Goal: Transaction & Acquisition: Purchase product/service

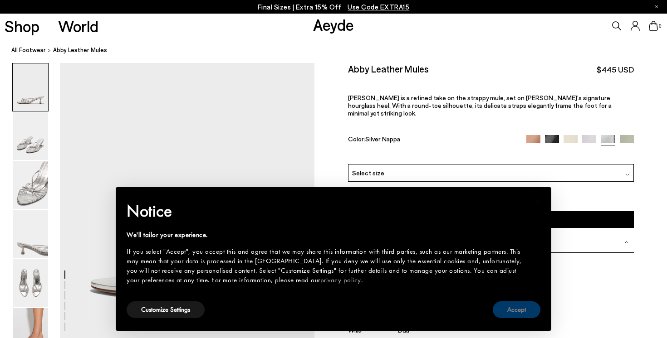
click at [521, 312] on button "Accept" at bounding box center [516, 310] width 48 height 17
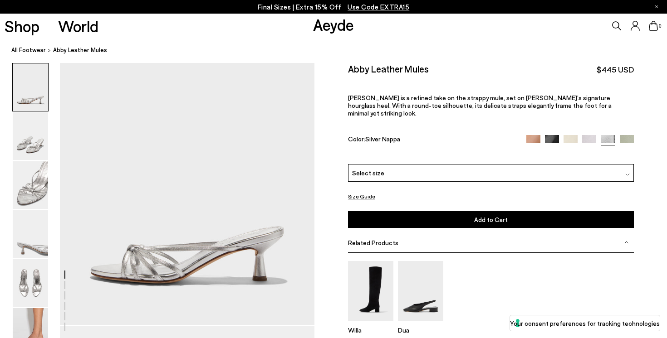
scroll to position [11, 0]
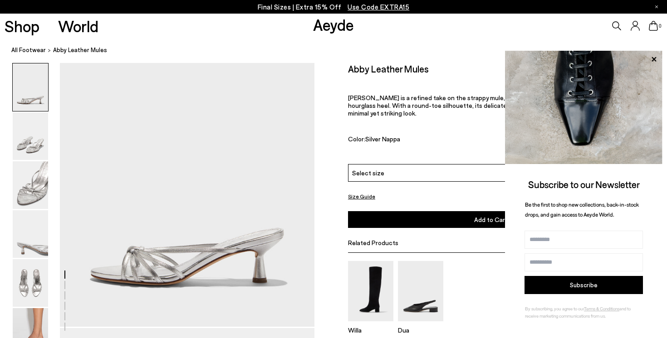
click at [443, 42] on nav "All Footwear Abby Leather Mules" at bounding box center [338, 50] width 655 height 25
click at [615, 24] on icon at bounding box center [616, 25] width 9 height 9
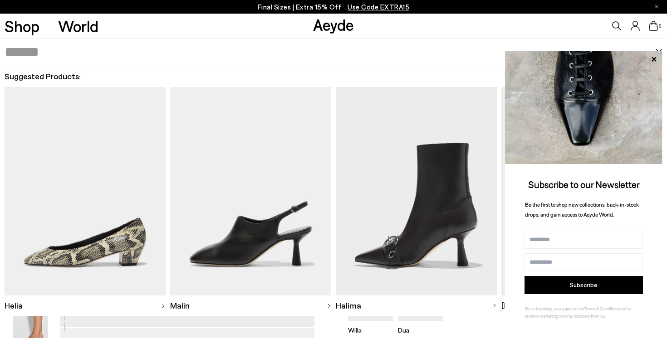
click at [397, 52] on input "text" at bounding box center [330, 52] width 650 height 27
type input "******"
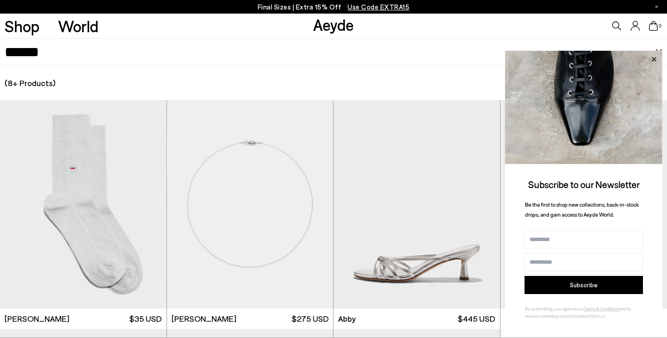
click at [654, 60] on icon at bounding box center [653, 59] width 5 height 5
click at [653, 58] on icon at bounding box center [653, 59] width 5 height 5
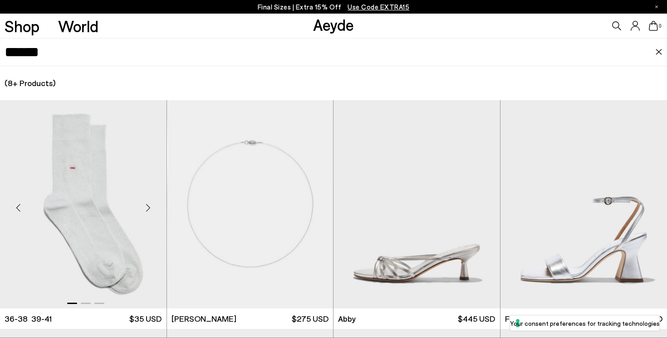
click at [146, 209] on div "Next slide" at bounding box center [148, 208] width 27 height 27
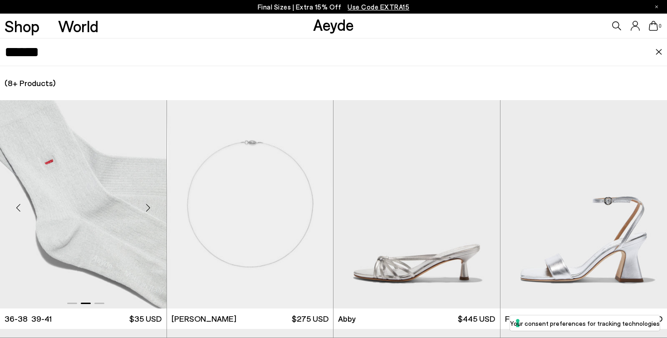
click at [146, 209] on div "Next slide" at bounding box center [148, 208] width 27 height 27
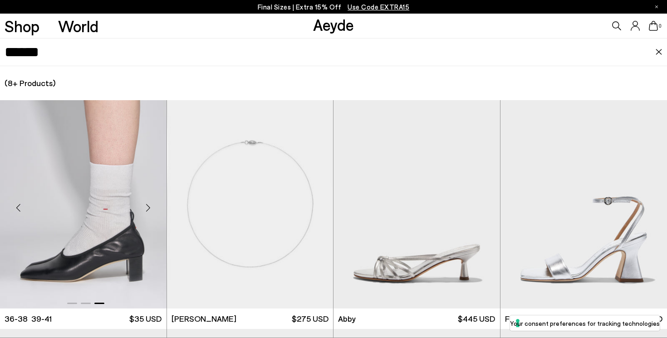
click at [146, 209] on div "Next slide" at bounding box center [148, 208] width 27 height 27
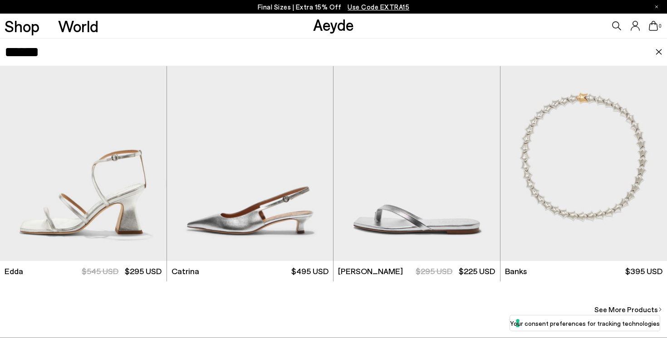
scroll to position [643, 0]
